Goal: Task Accomplishment & Management: Complete application form

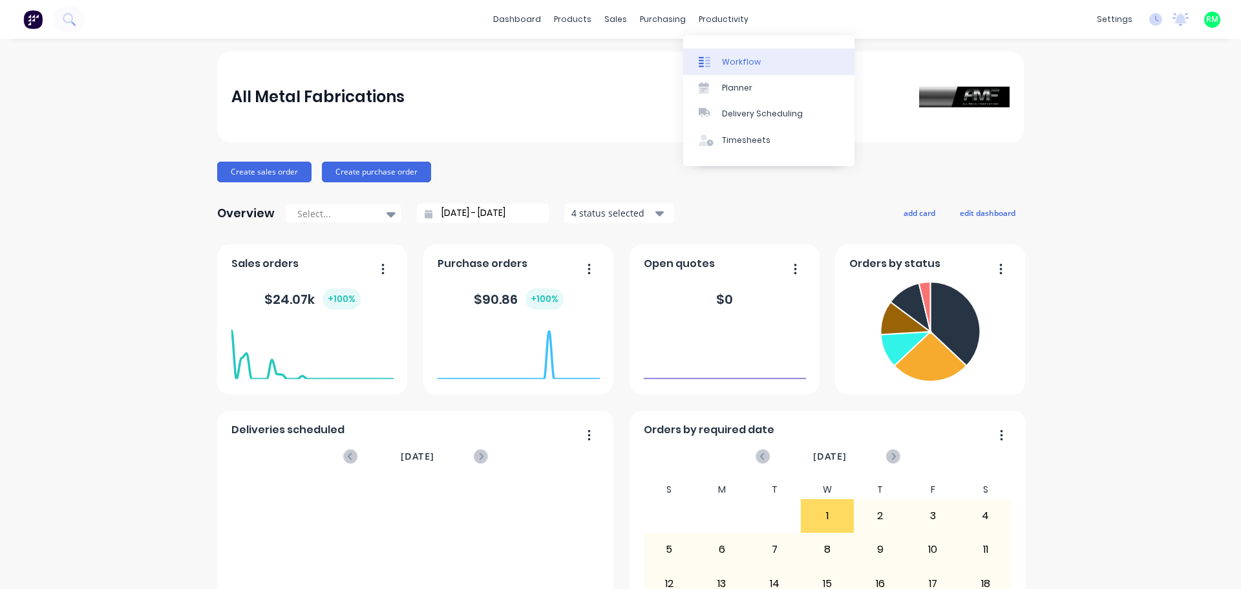
click at [708, 59] on icon at bounding box center [705, 62] width 12 height 12
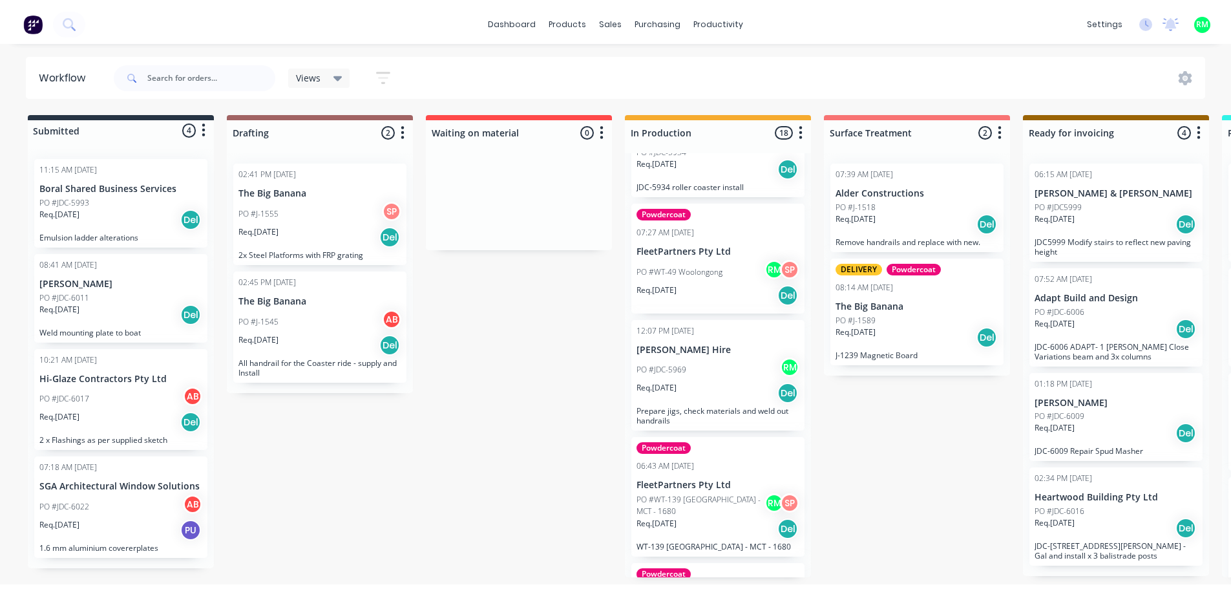
scroll to position [194, 0]
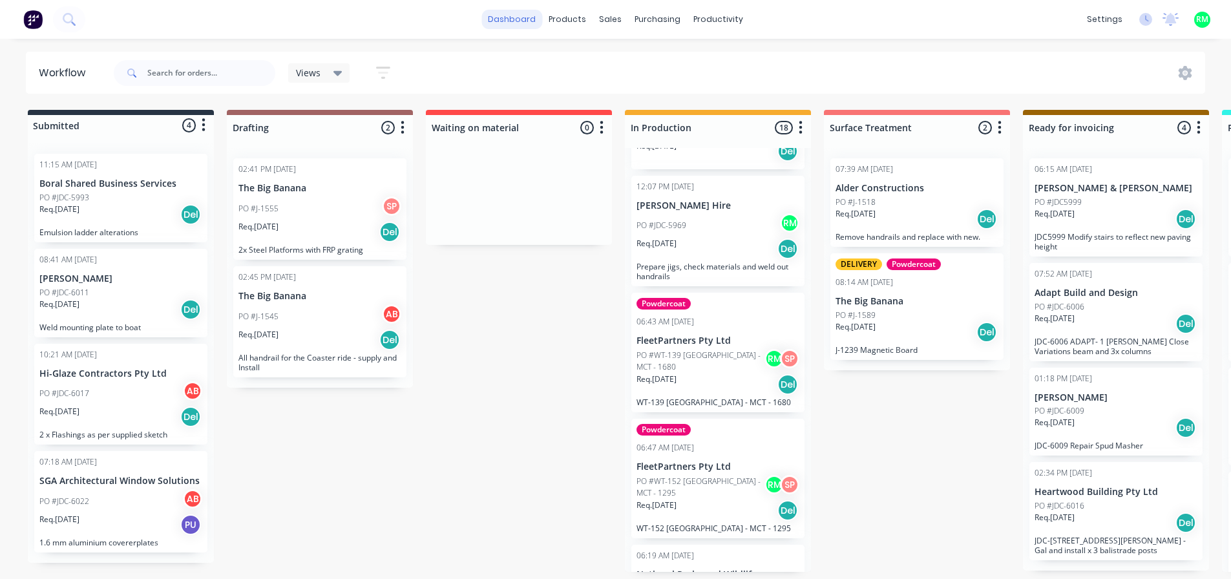
click at [529, 21] on link "dashboard" at bounding box center [511, 19] width 61 height 19
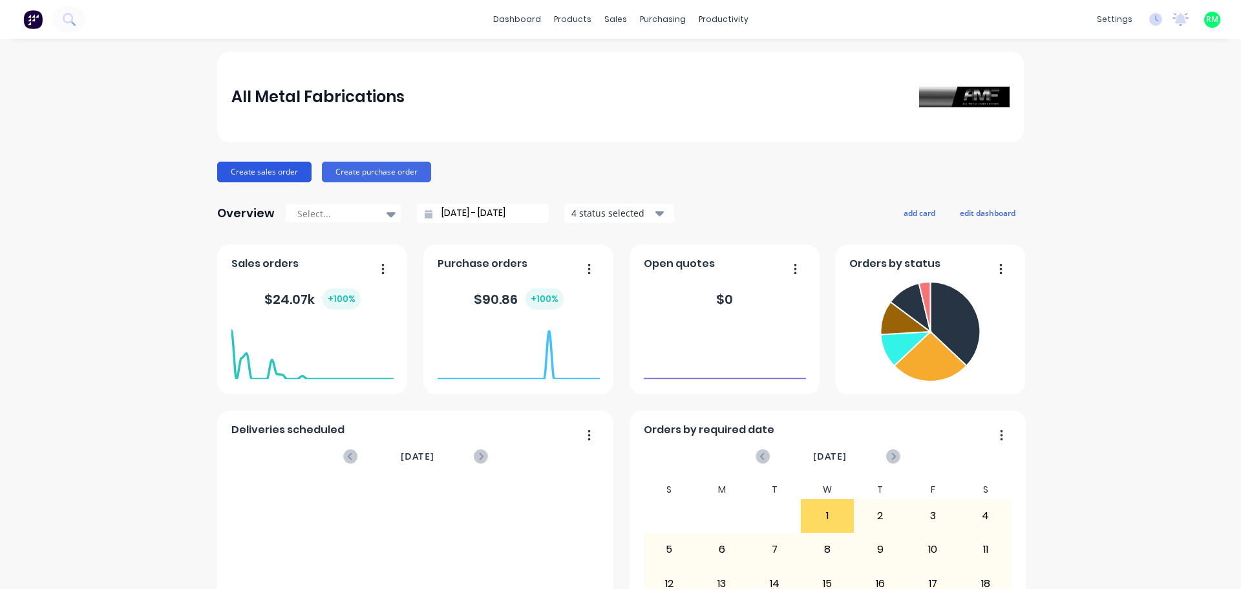
click at [284, 177] on button "Create sales order" at bounding box center [264, 172] width 94 height 21
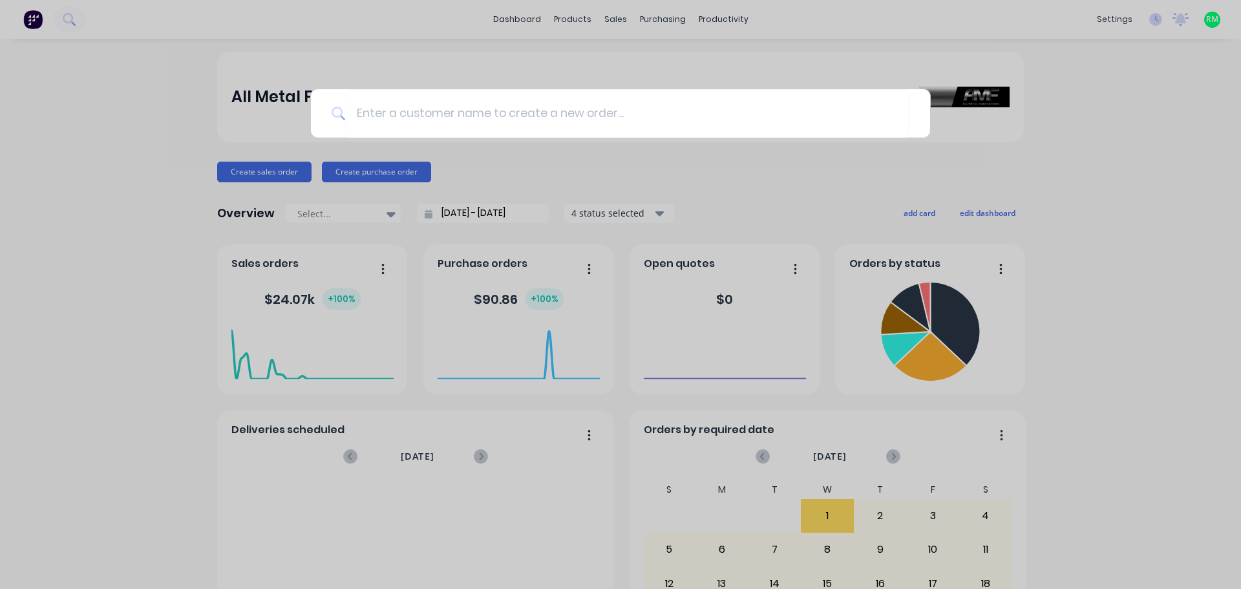
click at [171, 119] on div at bounding box center [620, 294] width 1241 height 589
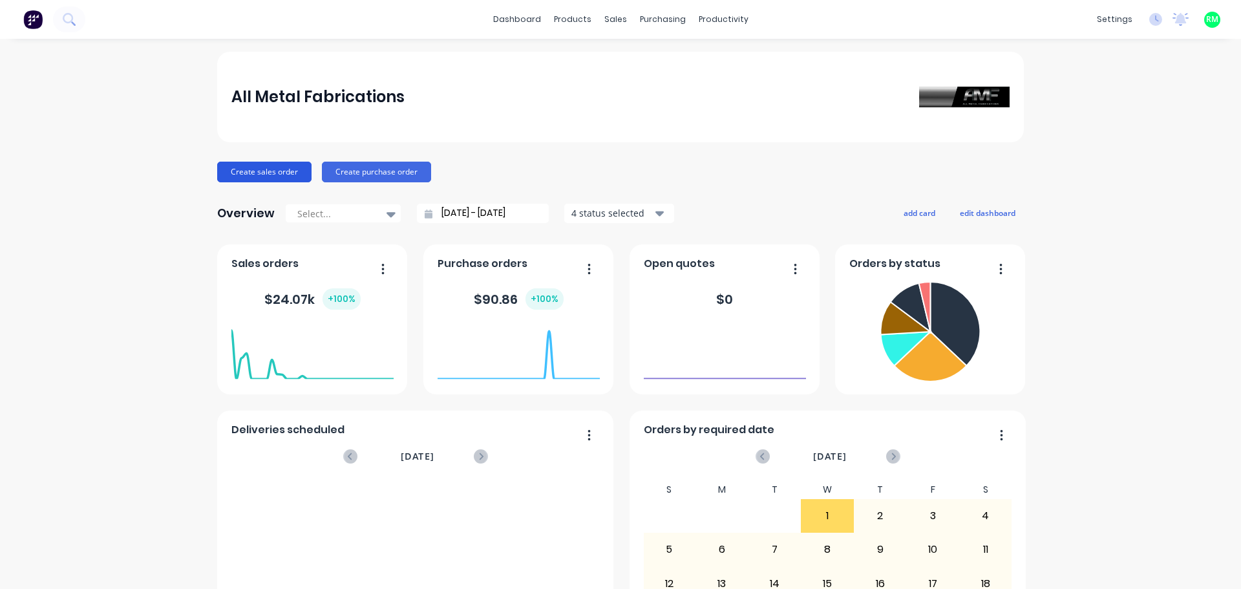
click at [284, 172] on button "Create sales order" at bounding box center [264, 172] width 94 height 21
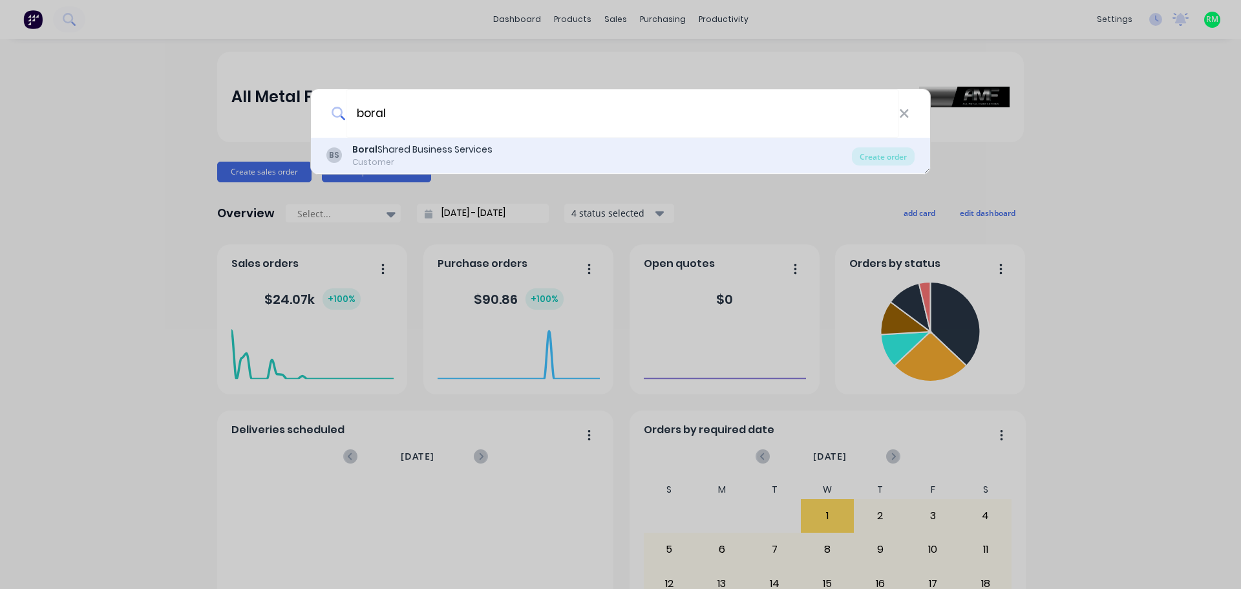
type input "boral"
click at [448, 151] on div "Boral Shared Business Services" at bounding box center [422, 150] width 140 height 14
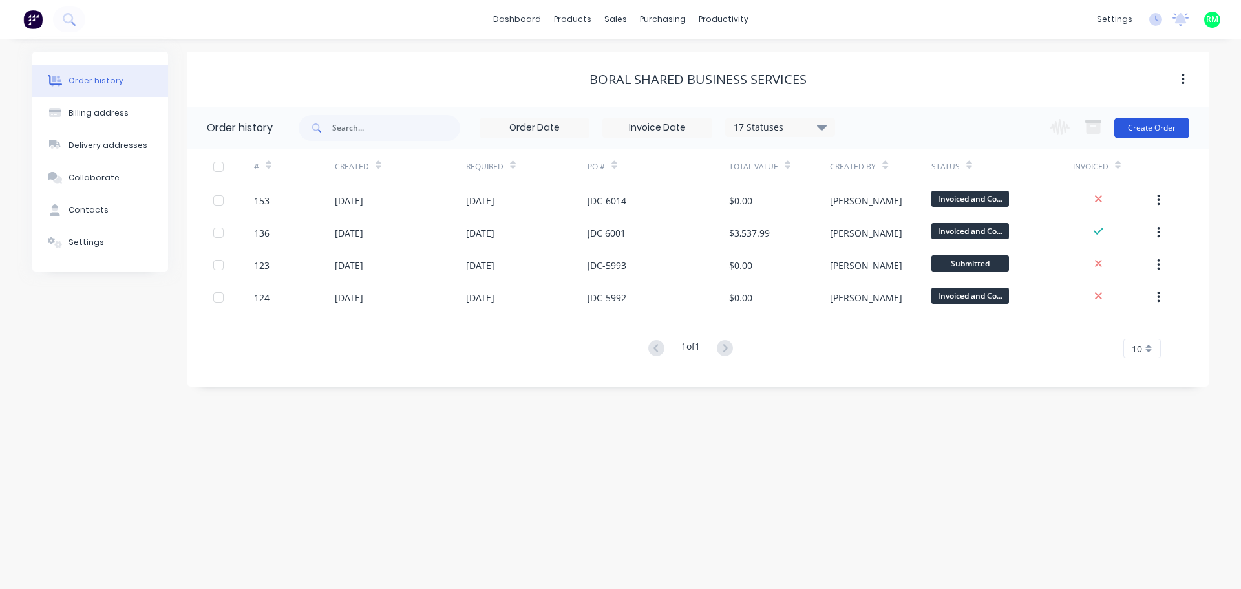
click at [1147, 127] on button "Create Order" at bounding box center [1151, 128] width 75 height 21
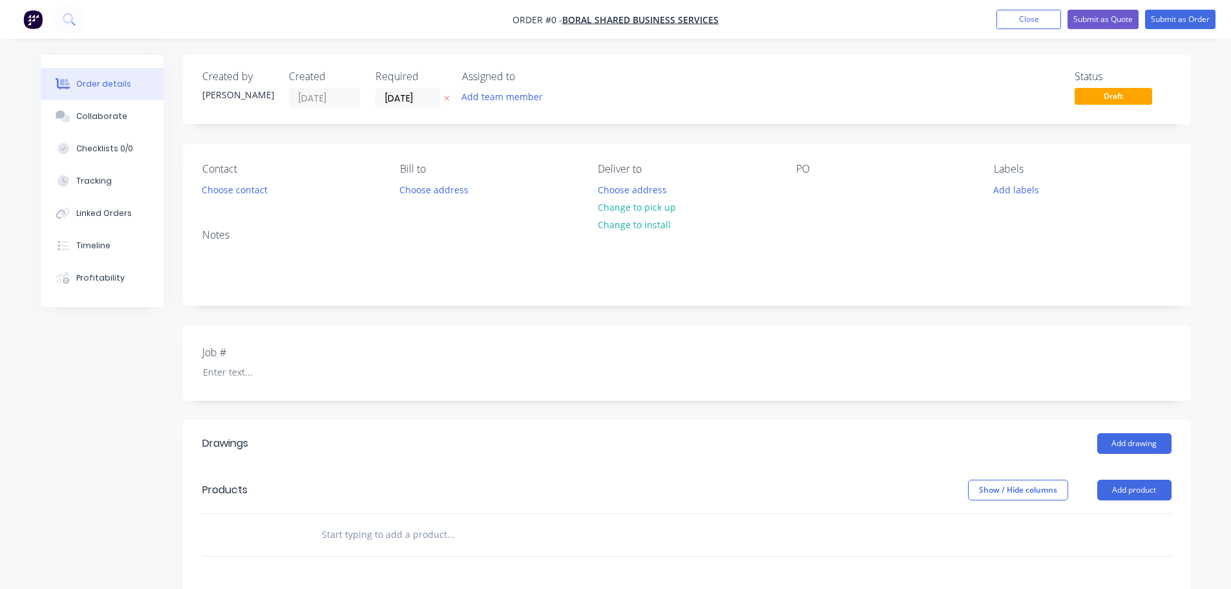
click at [823, 189] on div "PO" at bounding box center [884, 181] width 177 height 36
click at [805, 187] on div at bounding box center [806, 189] width 21 height 19
paste div
click at [311, 379] on div at bounding box center [274, 372] width 162 height 19
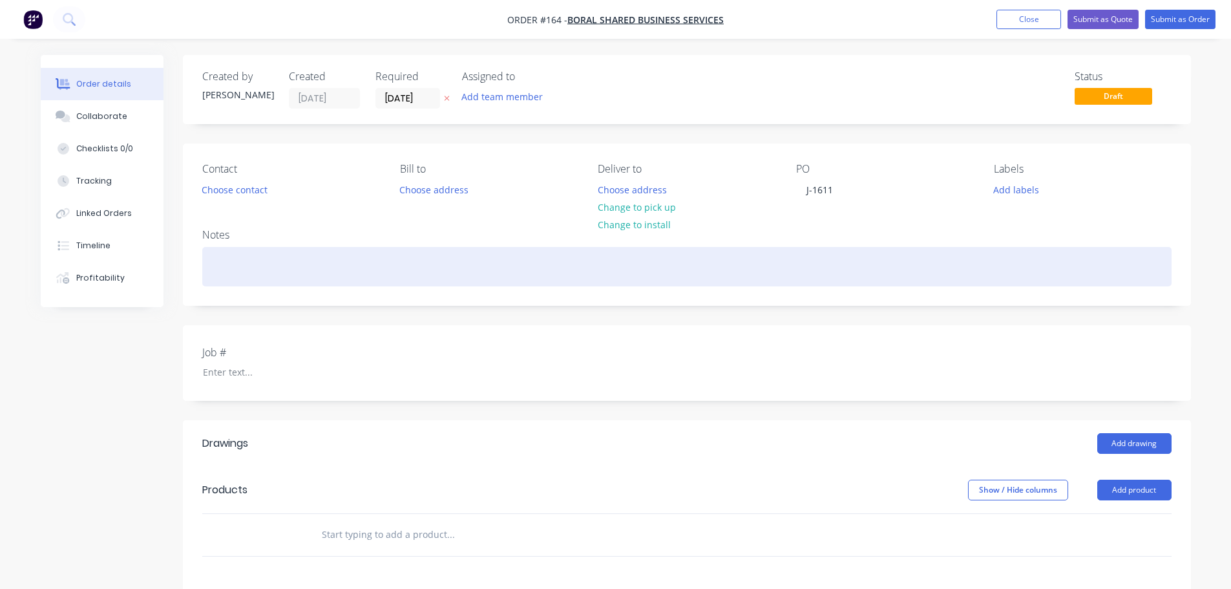
click at [266, 271] on div at bounding box center [686, 266] width 969 height 39
paste div
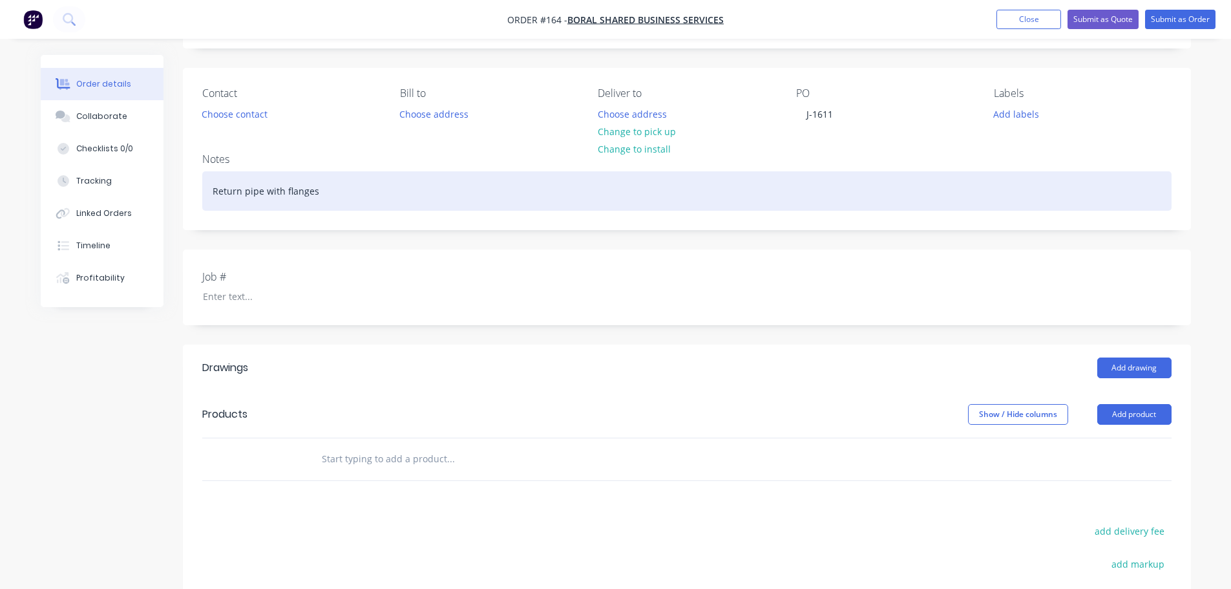
scroll to position [194, 0]
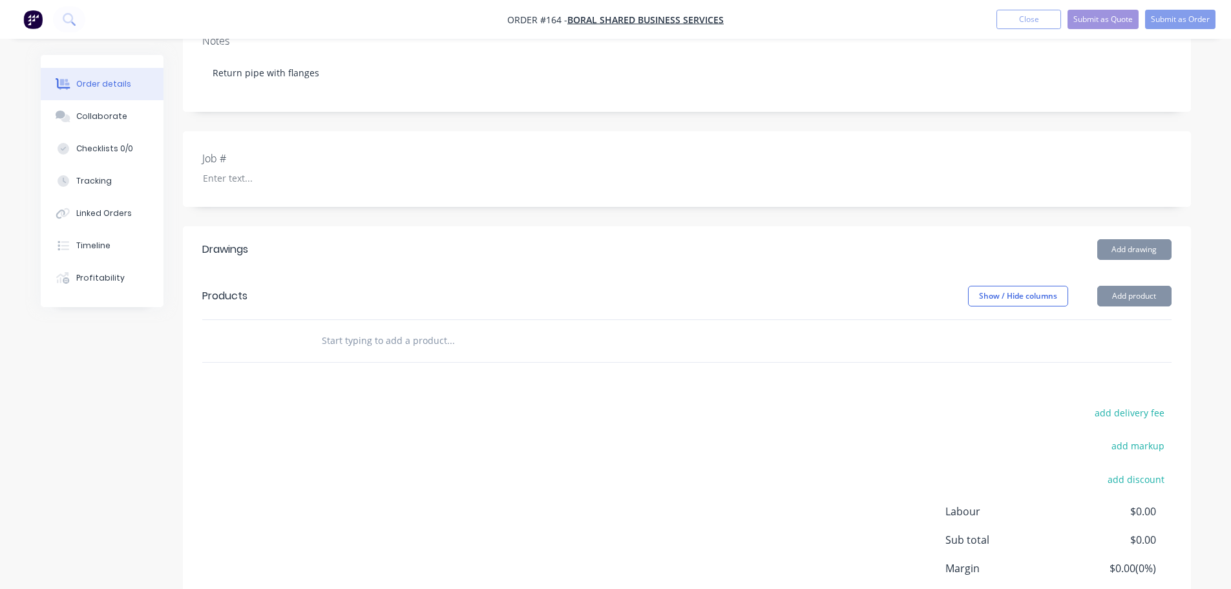
click at [307, 340] on div at bounding box center [538, 341] width 465 height 42
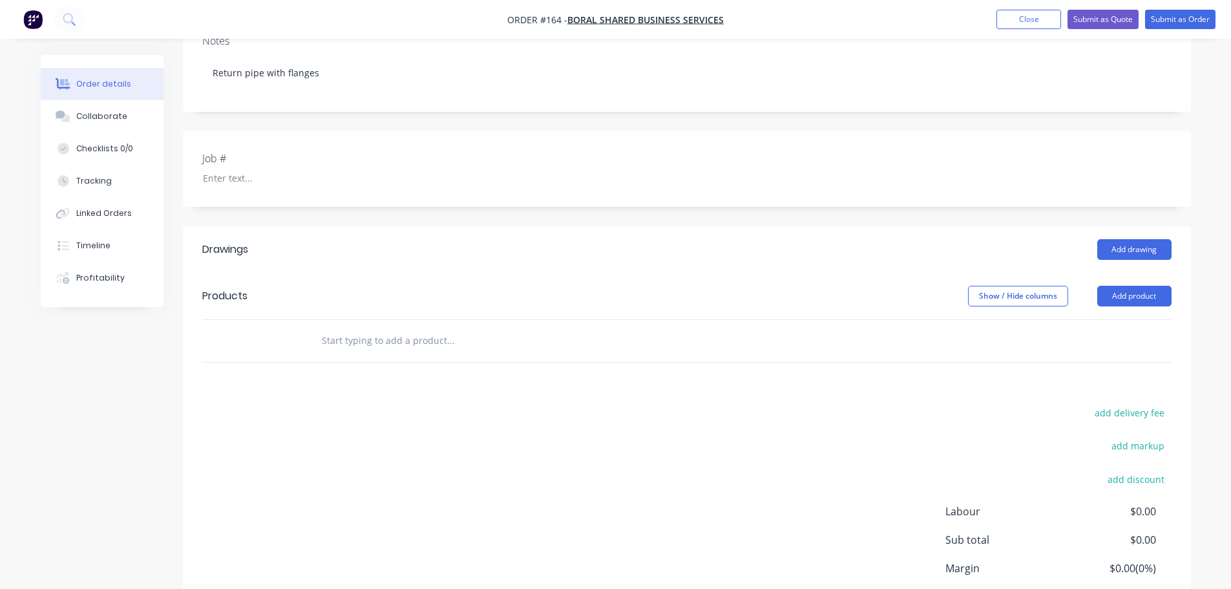
click at [346, 346] on input "text" at bounding box center [450, 341] width 258 height 26
click at [359, 343] on input "fab pipe/flanges" at bounding box center [450, 341] width 258 height 26
type input "fab pipe / flanges"
click at [1128, 291] on button "Add product" at bounding box center [1134, 296] width 74 height 21
click at [1027, 347] on div "fab pipe / flanges" at bounding box center [686, 341] width 969 height 42
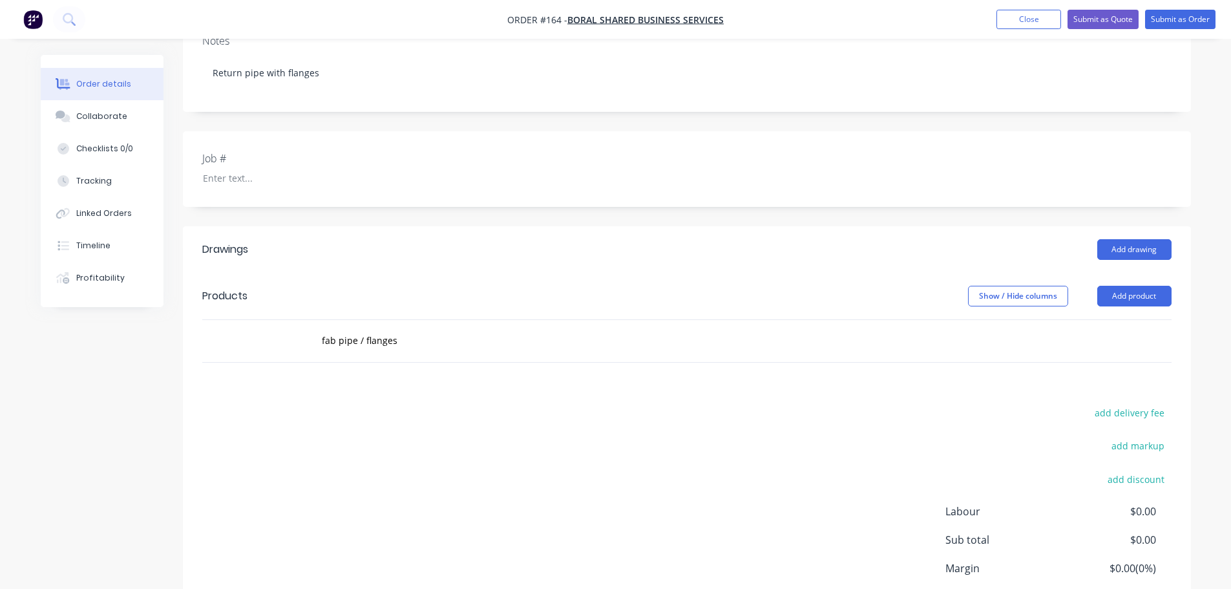
click at [377, 357] on div "fab pipe / flanges" at bounding box center [538, 341] width 465 height 42
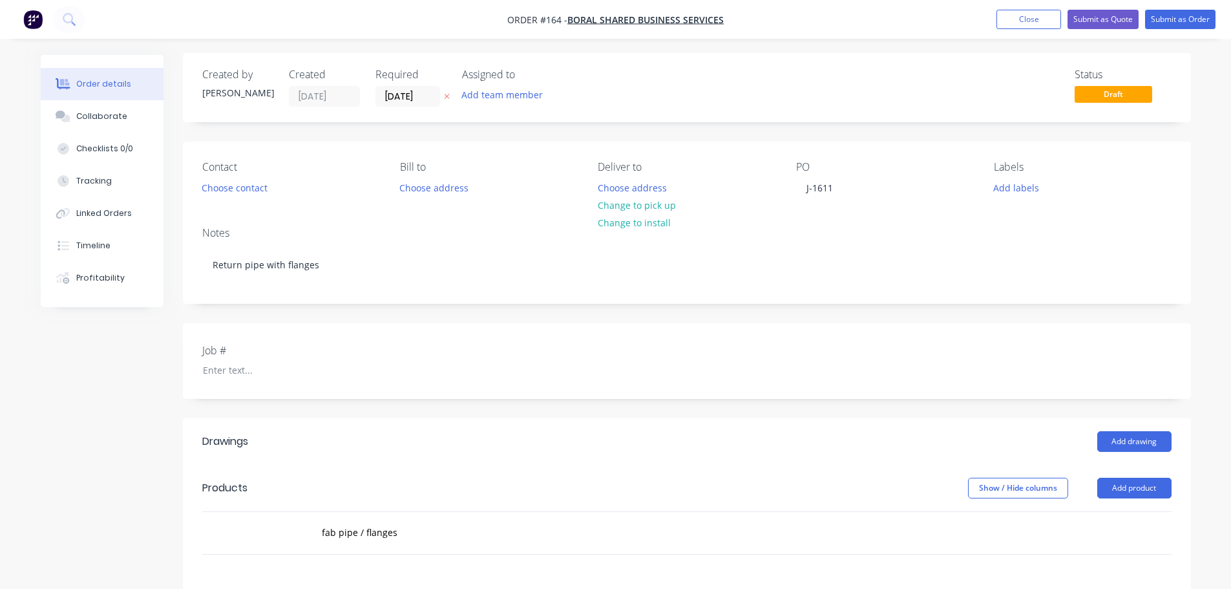
scroll to position [0, 0]
click at [1022, 189] on button "Add labels" at bounding box center [1016, 188] width 59 height 17
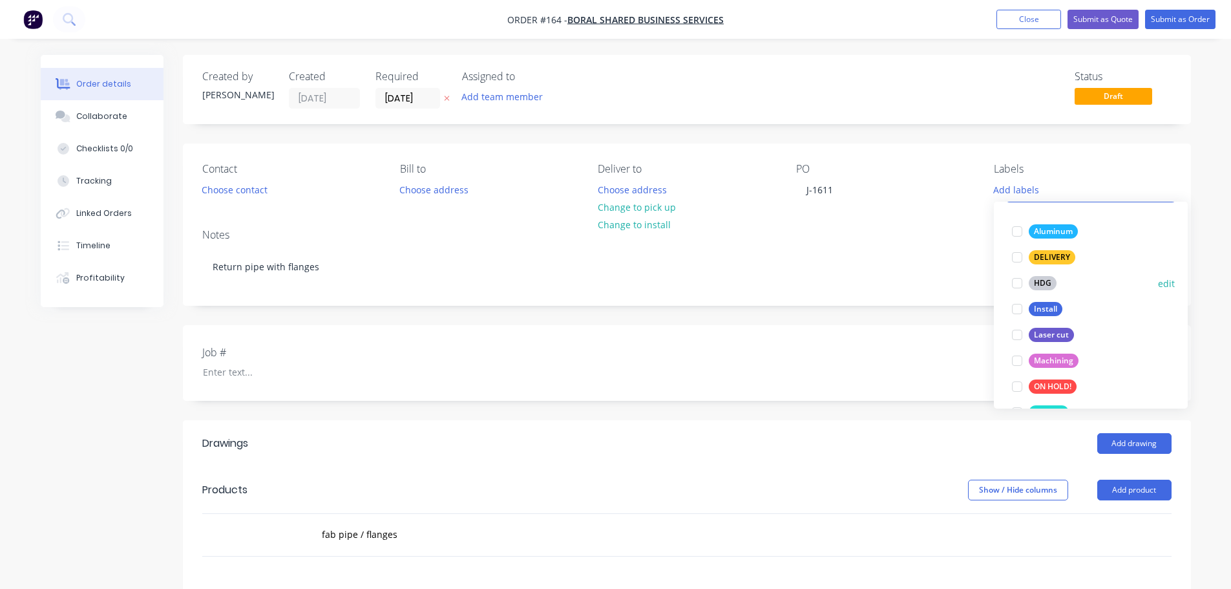
scroll to position [129, 0]
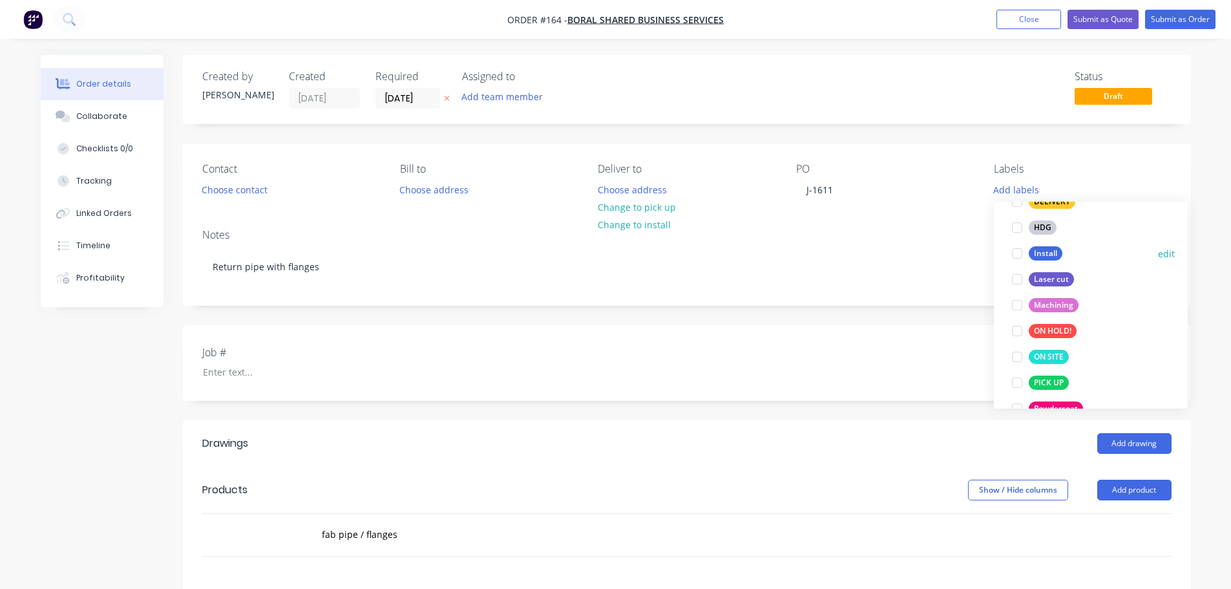
click at [1018, 255] on div at bounding box center [1017, 253] width 26 height 26
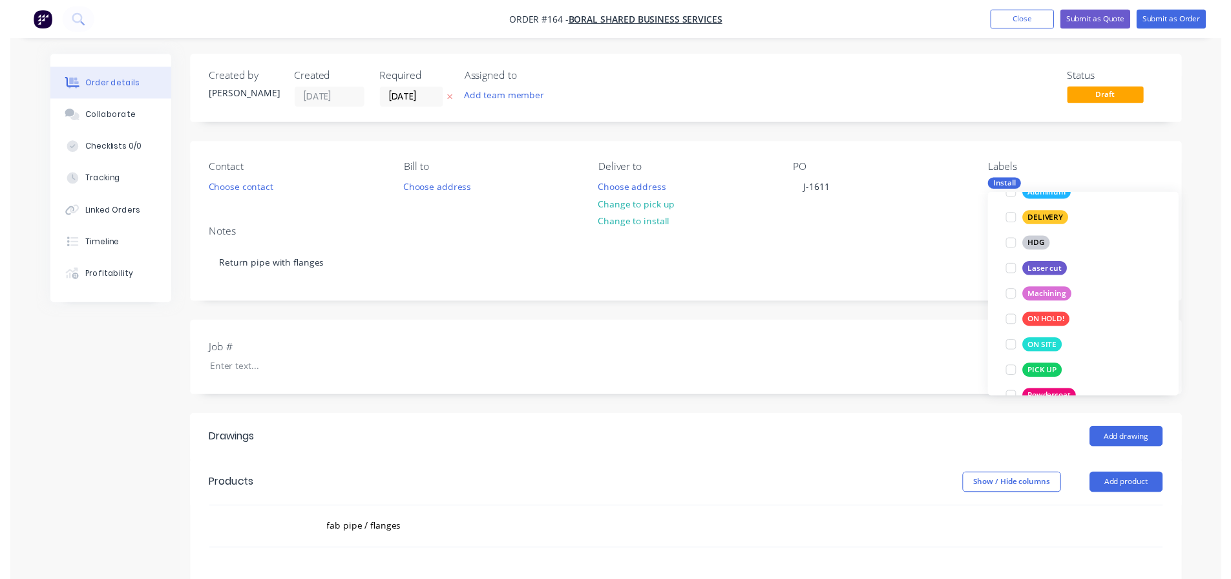
scroll to position [52, 0]
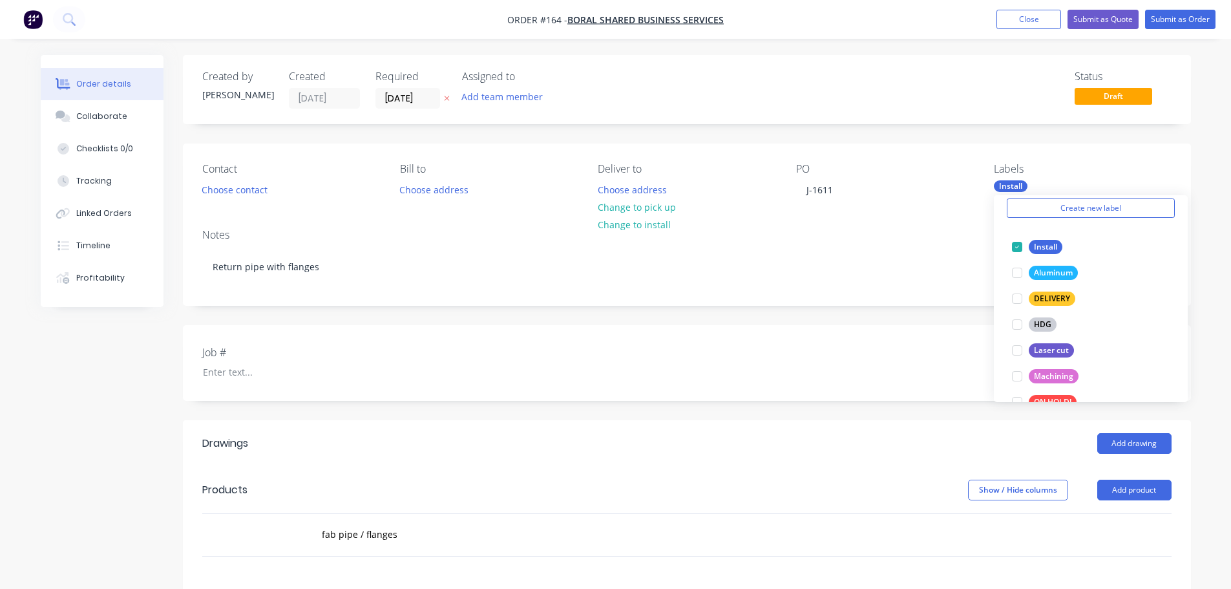
click at [913, 209] on div "Contact Choose contact [PERSON_NAME] to Choose address Deliver to Choose addres…" at bounding box center [687, 180] width 1008 height 75
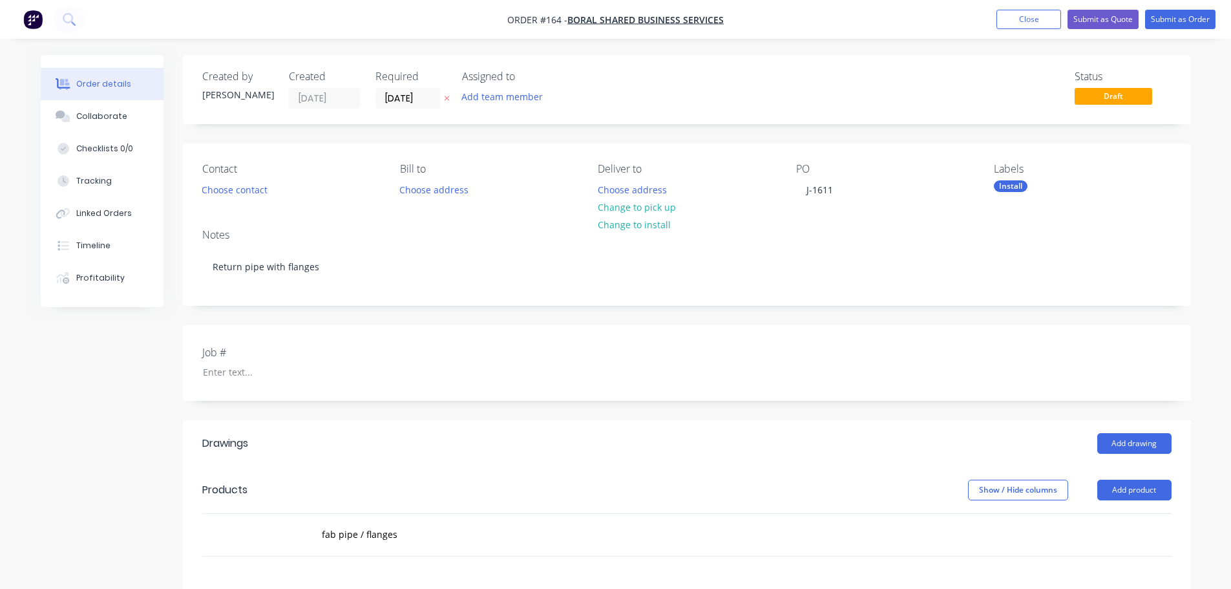
click at [502, 85] on div "Assigned to Add team member" at bounding box center [526, 89] width 129 height 38
click at [507, 102] on button "Add team member" at bounding box center [501, 96] width 95 height 17
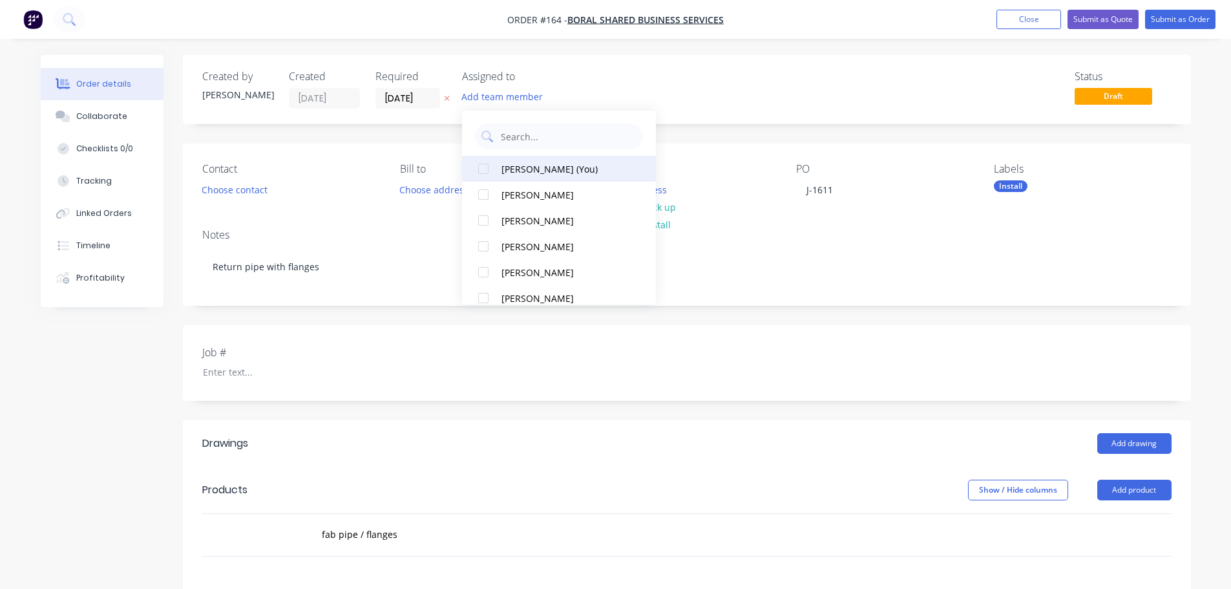
click at [487, 170] on div at bounding box center [483, 169] width 26 height 26
click at [374, 240] on div "Notes" at bounding box center [686, 235] width 969 height 12
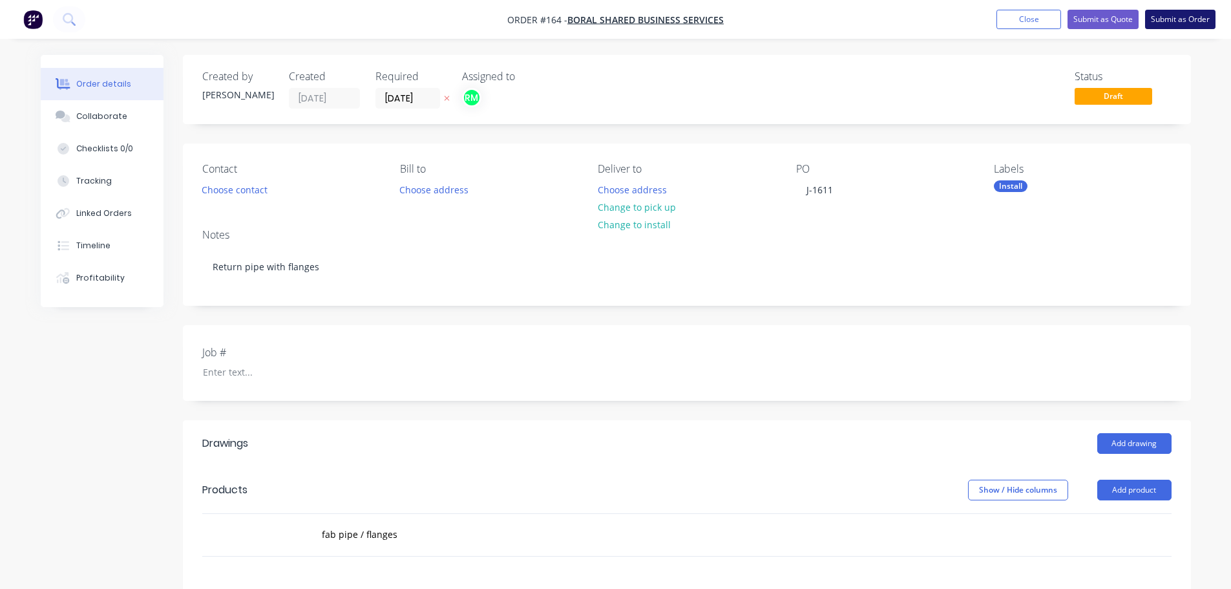
click at [1173, 21] on button "Submit as Order" at bounding box center [1180, 19] width 70 height 19
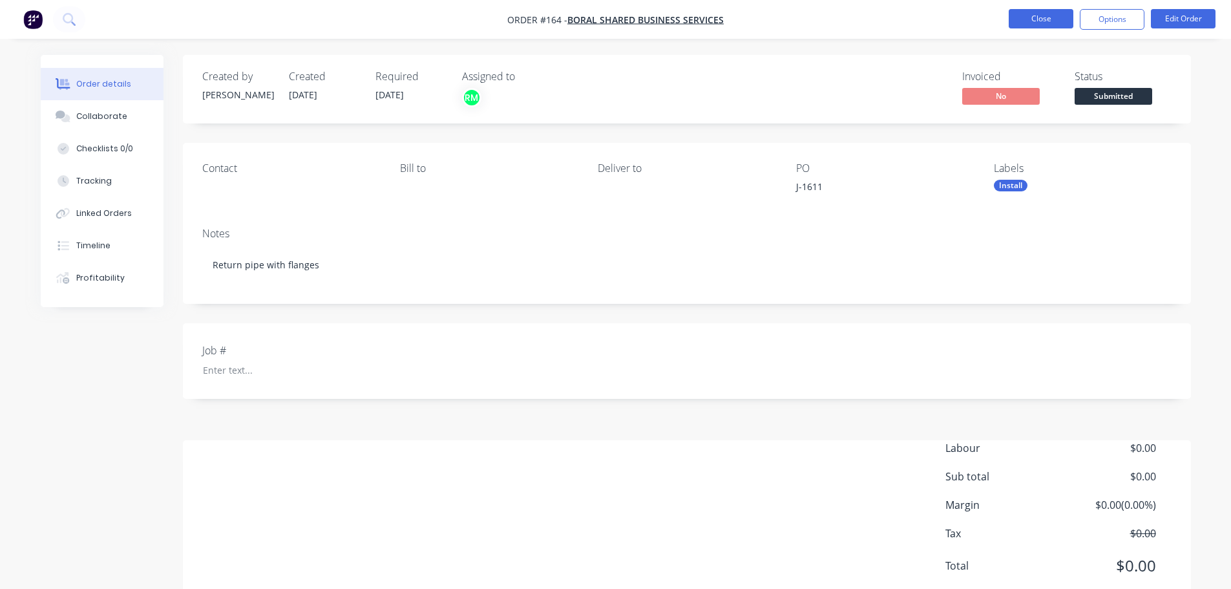
click at [1024, 19] on button "Close" at bounding box center [1041, 18] width 65 height 19
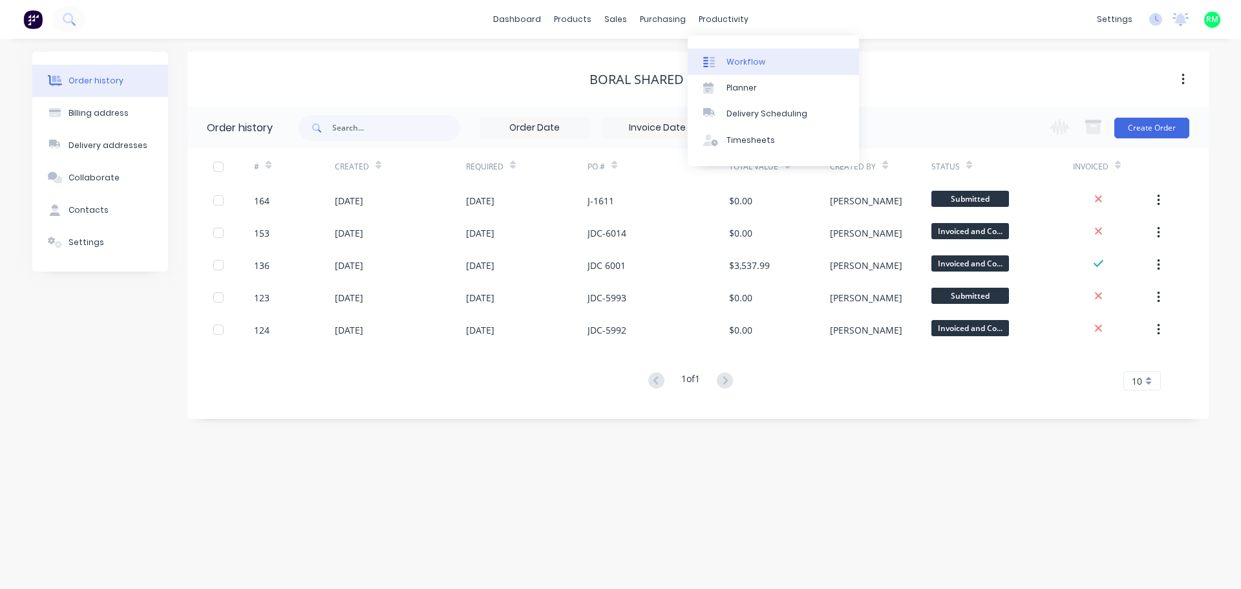
click at [727, 55] on link "Workflow" at bounding box center [773, 61] width 171 height 26
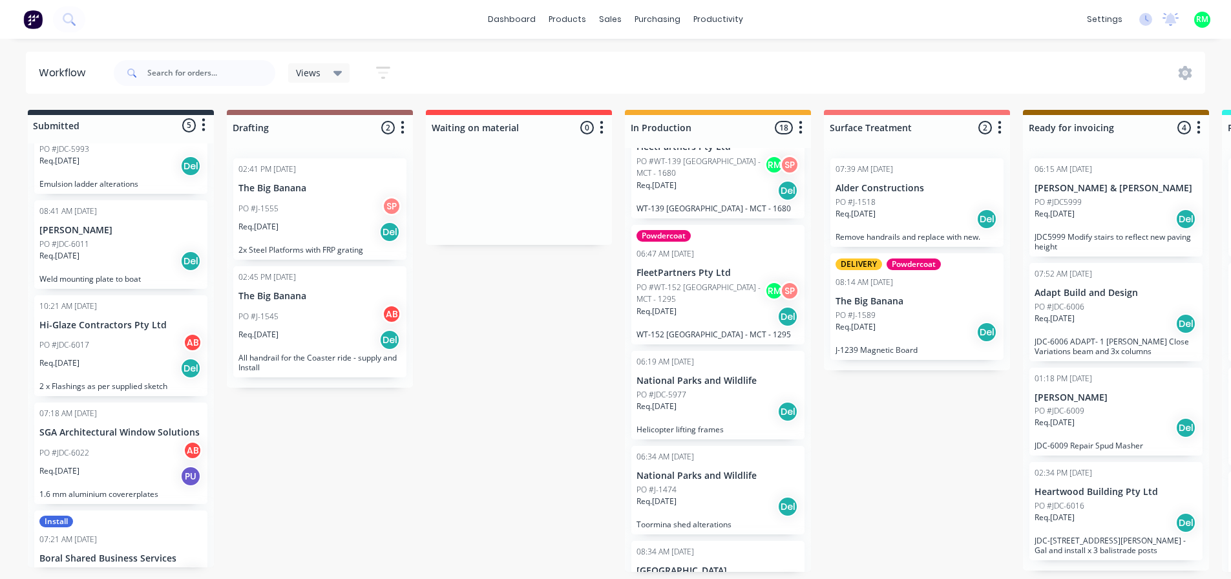
scroll to position [112, 0]
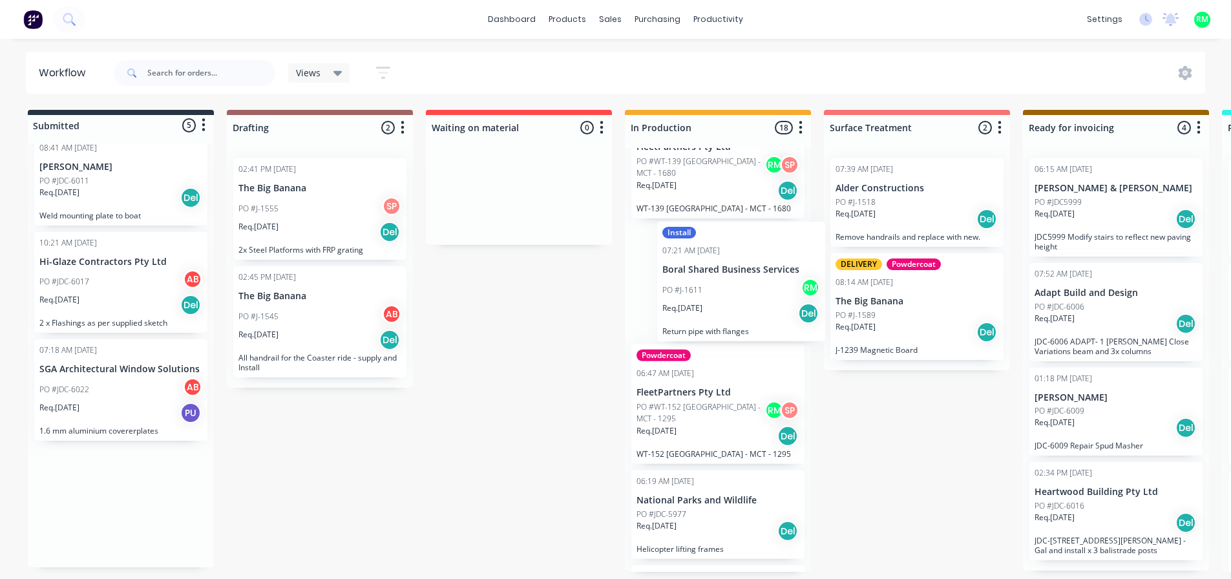
drag, startPoint x: 111, startPoint y: 498, endPoint x: 741, endPoint y: 273, distance: 669.0
click at [741, 273] on div "Submitted 5 Status colour #273444 hex #273444 Save Cancel Summaries Total order…" at bounding box center [1161, 341] width 2343 height 462
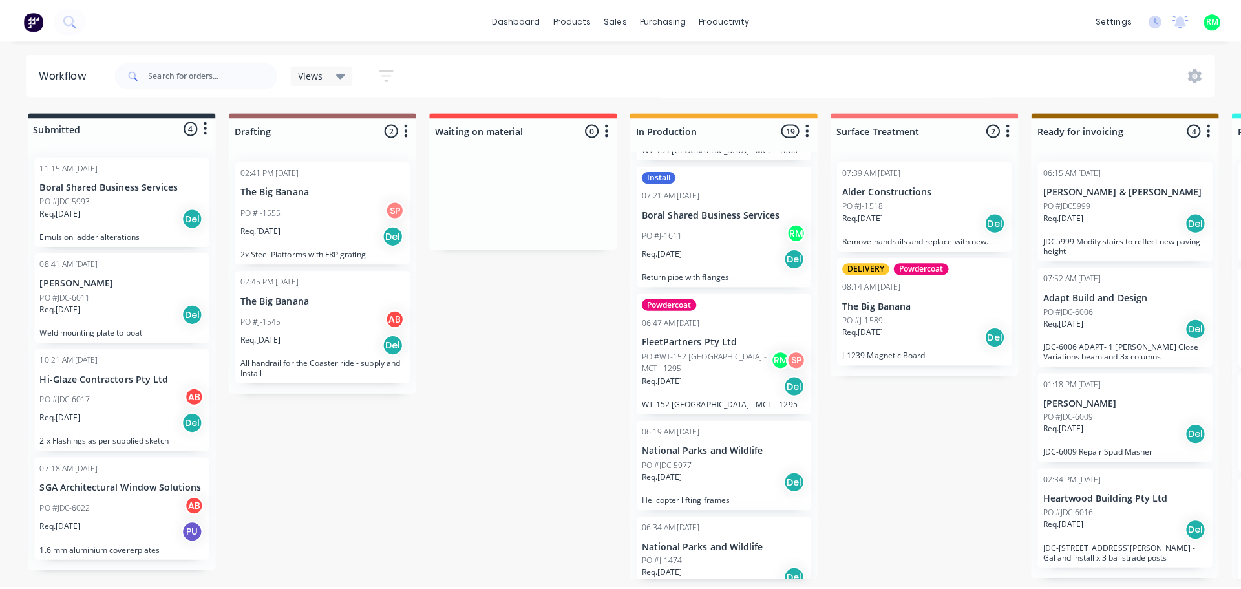
scroll to position [452, 0]
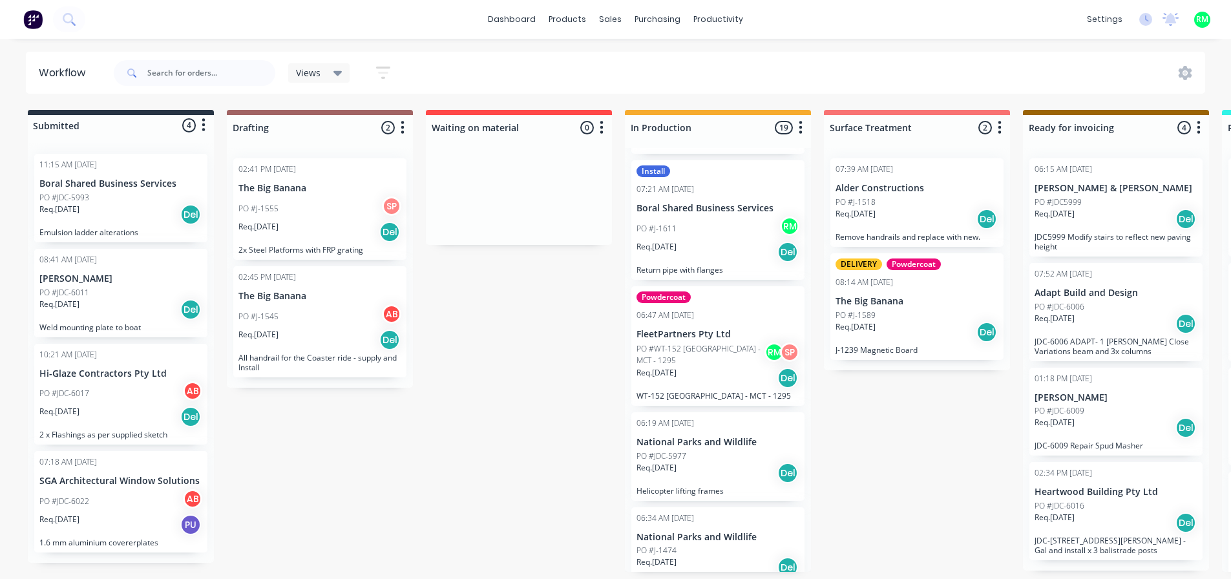
click at [718, 253] on div "Req. [DATE] Del" at bounding box center [718, 252] width 163 height 22
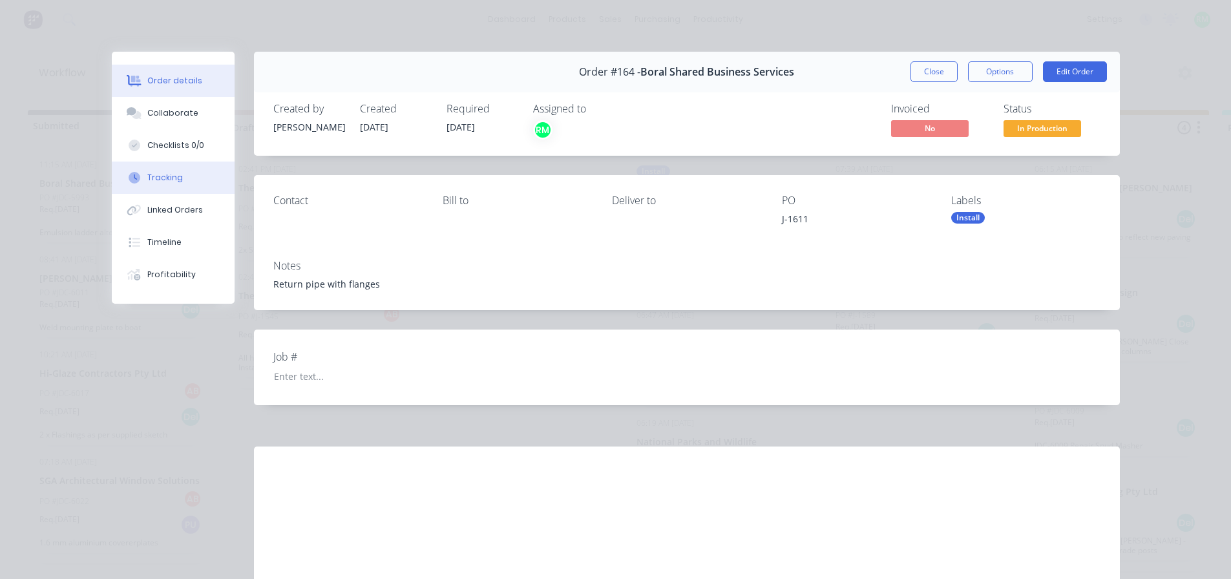
click at [198, 178] on button "Tracking" at bounding box center [173, 178] width 123 height 32
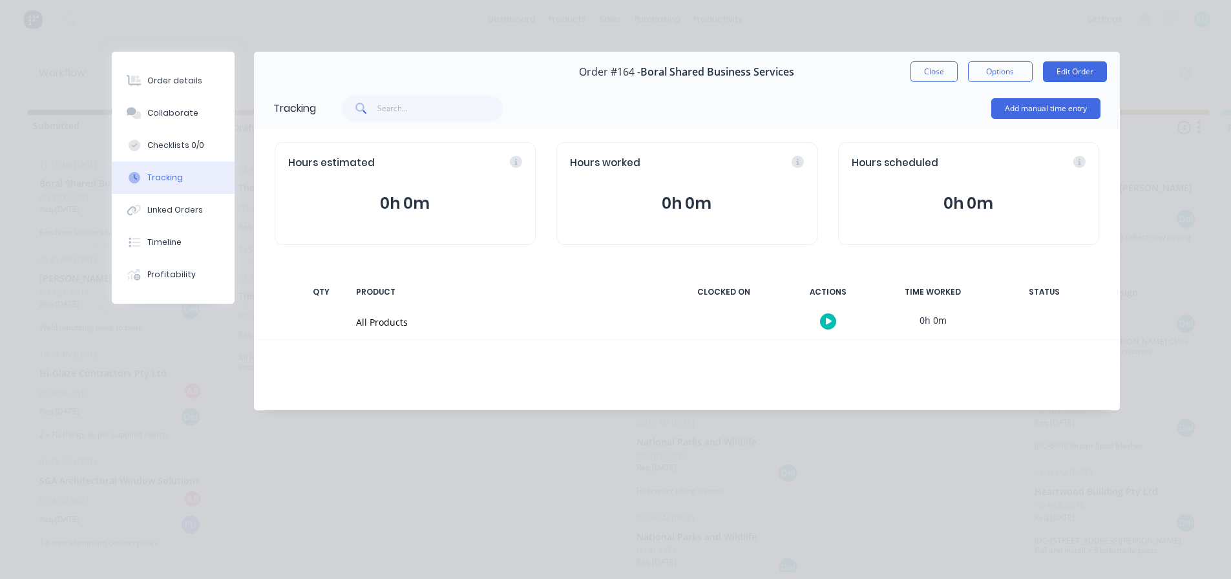
click at [823, 322] on button "button" at bounding box center [828, 321] width 16 height 16
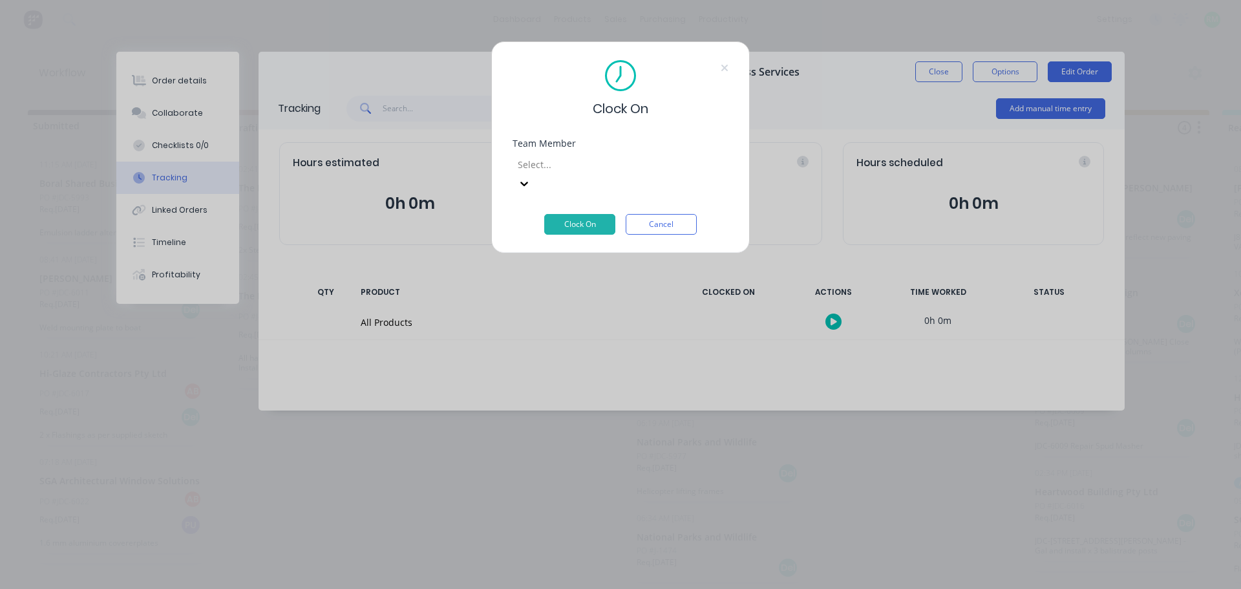
click at [687, 159] on div at bounding box center [609, 164] width 186 height 16
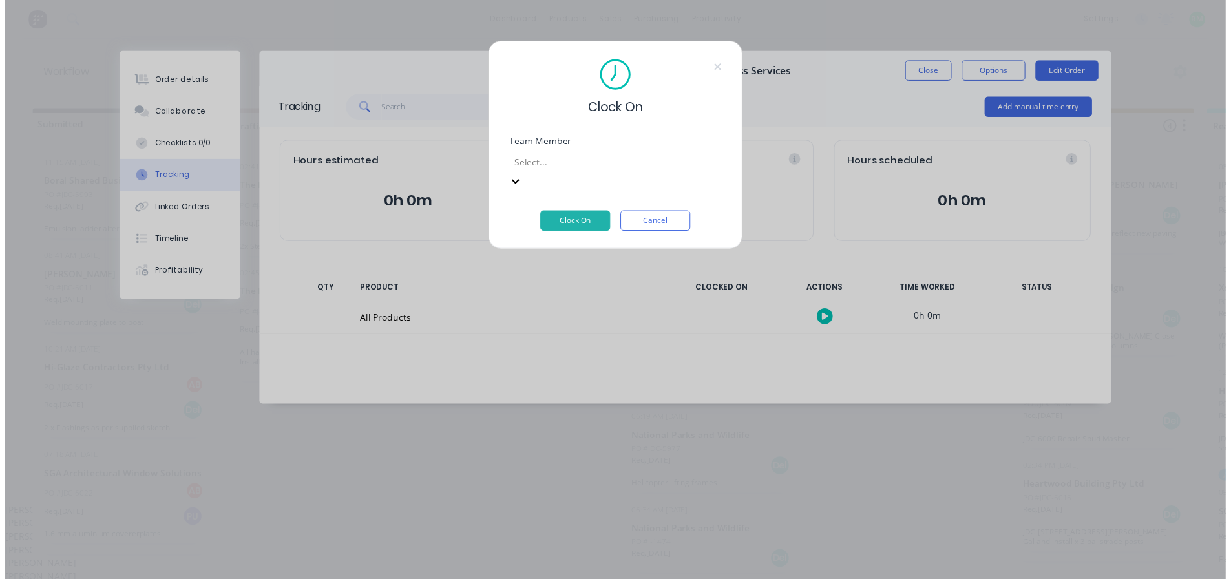
scroll to position [258, 0]
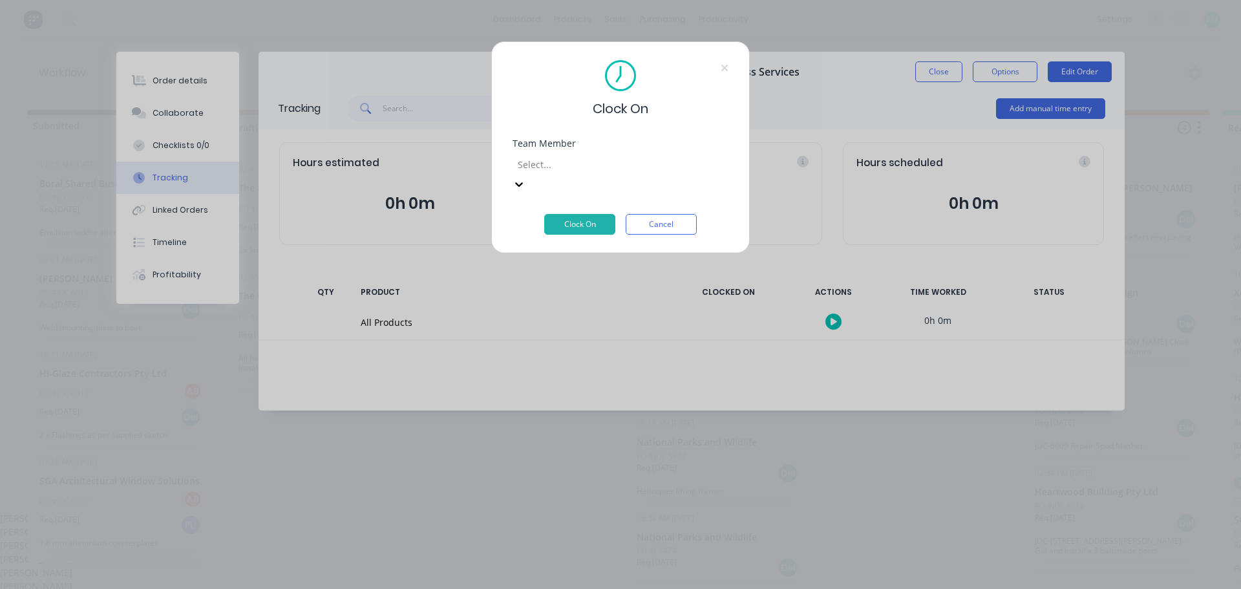
click at [581, 214] on button "Clock On" at bounding box center [579, 224] width 71 height 21
